Goal: Check status: Check status

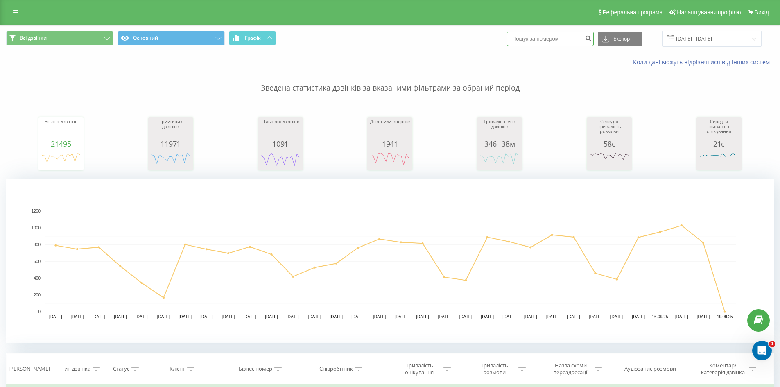
click at [555, 39] on input at bounding box center [550, 39] width 87 height 15
paste input "380932670563"
type input "380932670563"
click at [592, 41] on button "submit" at bounding box center [588, 39] width 11 height 15
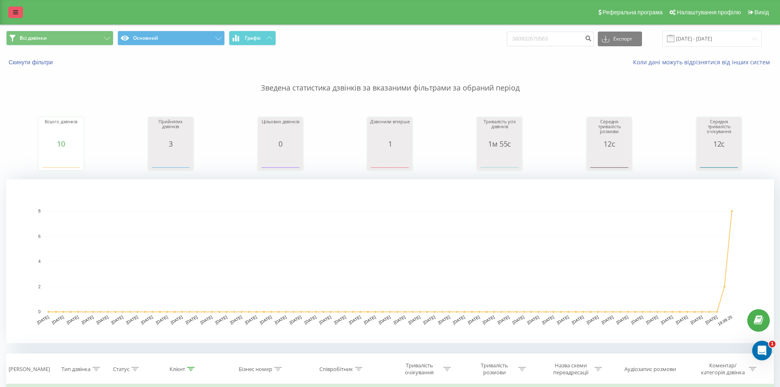
click at [20, 12] on link at bounding box center [15, 12] width 15 height 11
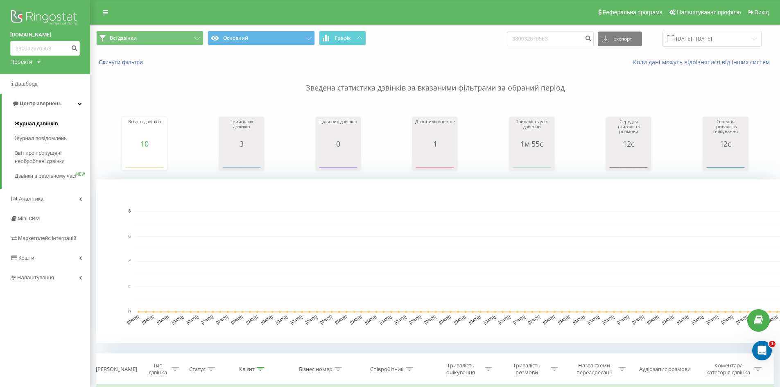
click at [48, 125] on span "Журнал дзвінків" at bounding box center [36, 124] width 43 height 8
